Goal: Information Seeking & Learning: Find specific fact

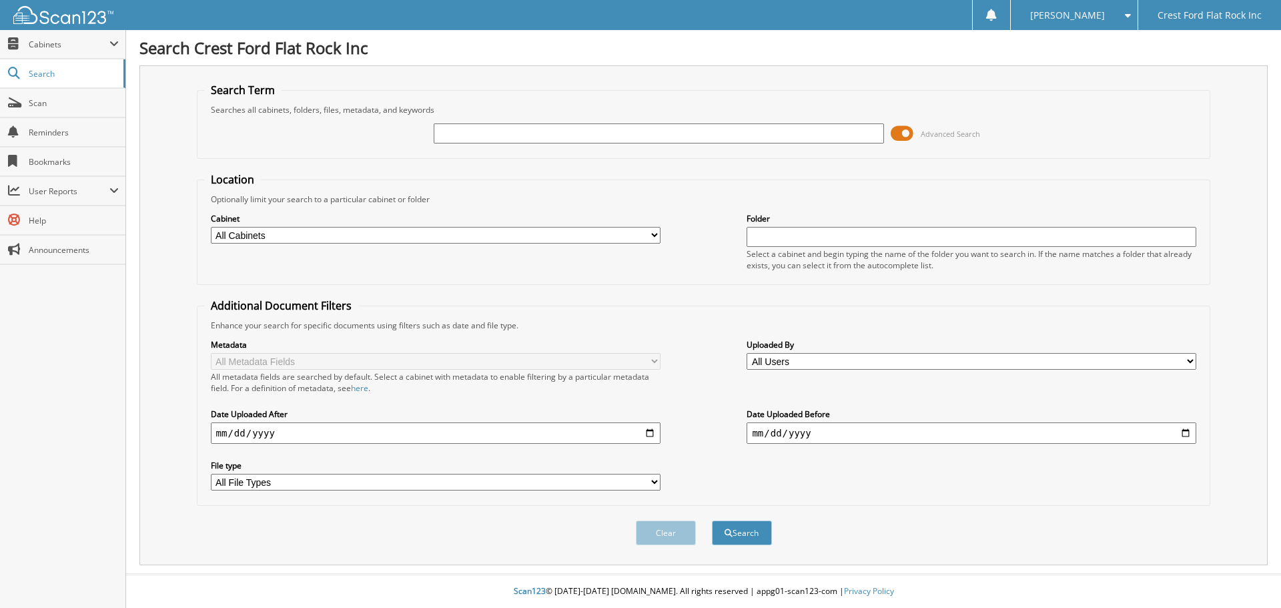
click at [604, 139] on input "text" at bounding box center [659, 133] width 450 height 20
type input "360331"
click at [754, 534] on button "Search" at bounding box center [742, 532] width 60 height 25
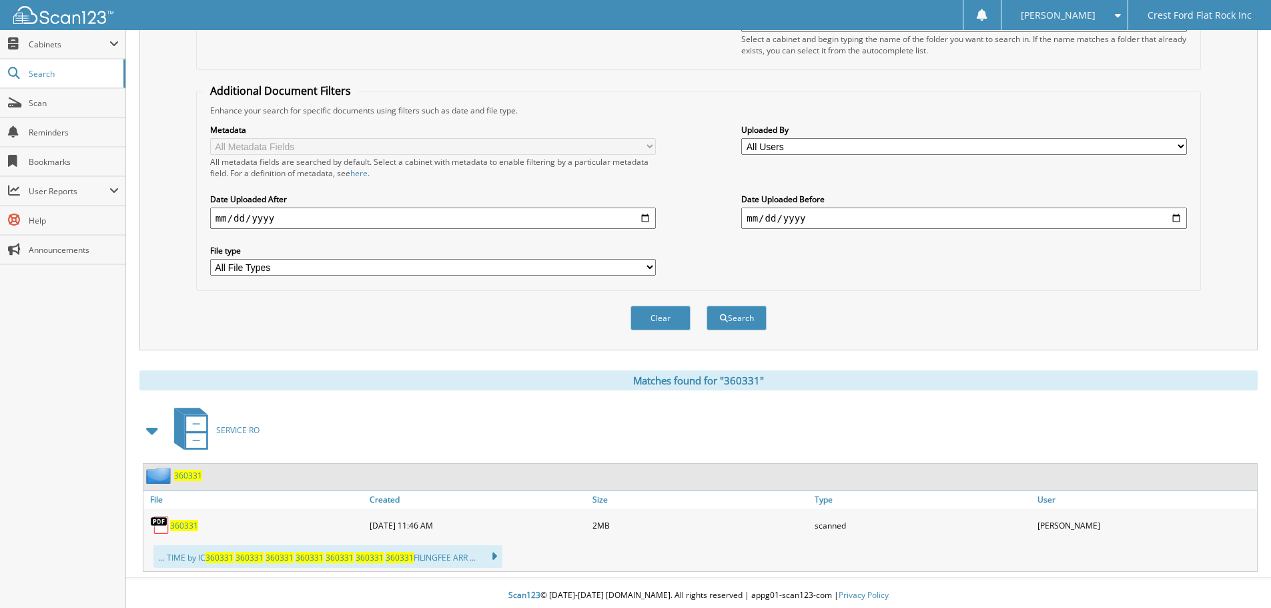
scroll to position [220, 0]
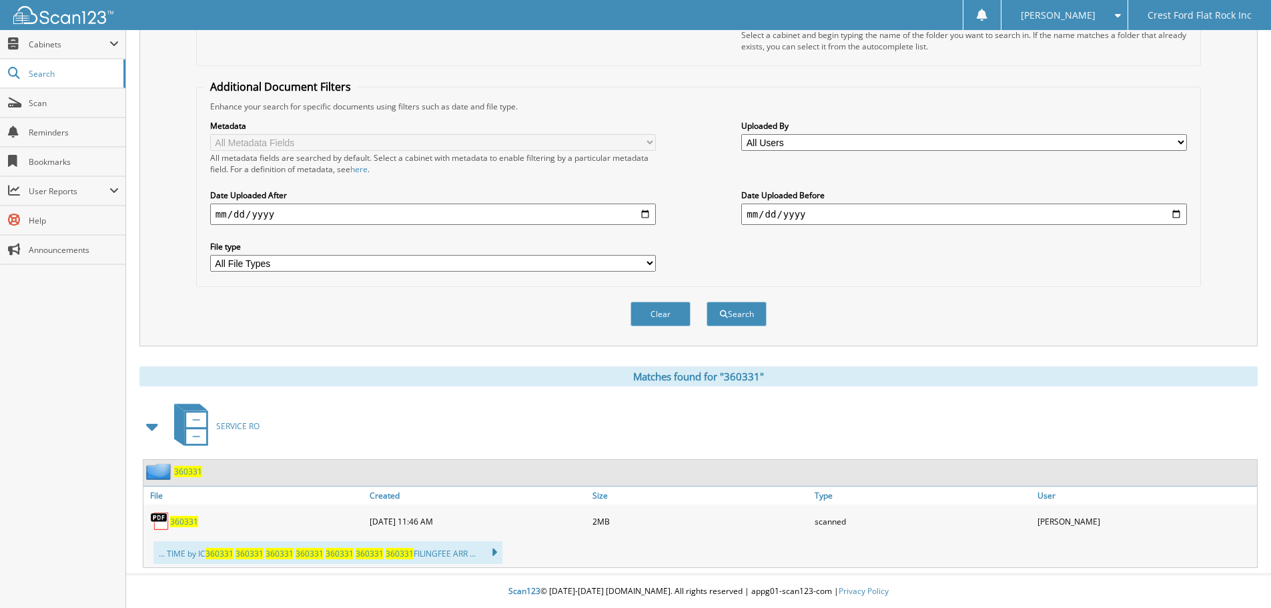
click at [264, 524] on div "360331" at bounding box center [254, 521] width 223 height 27
click at [164, 522] on img at bounding box center [160, 521] width 20 height 20
click at [188, 521] on span "360331" at bounding box center [184, 521] width 28 height 11
